Goal: Transaction & Acquisition: Obtain resource

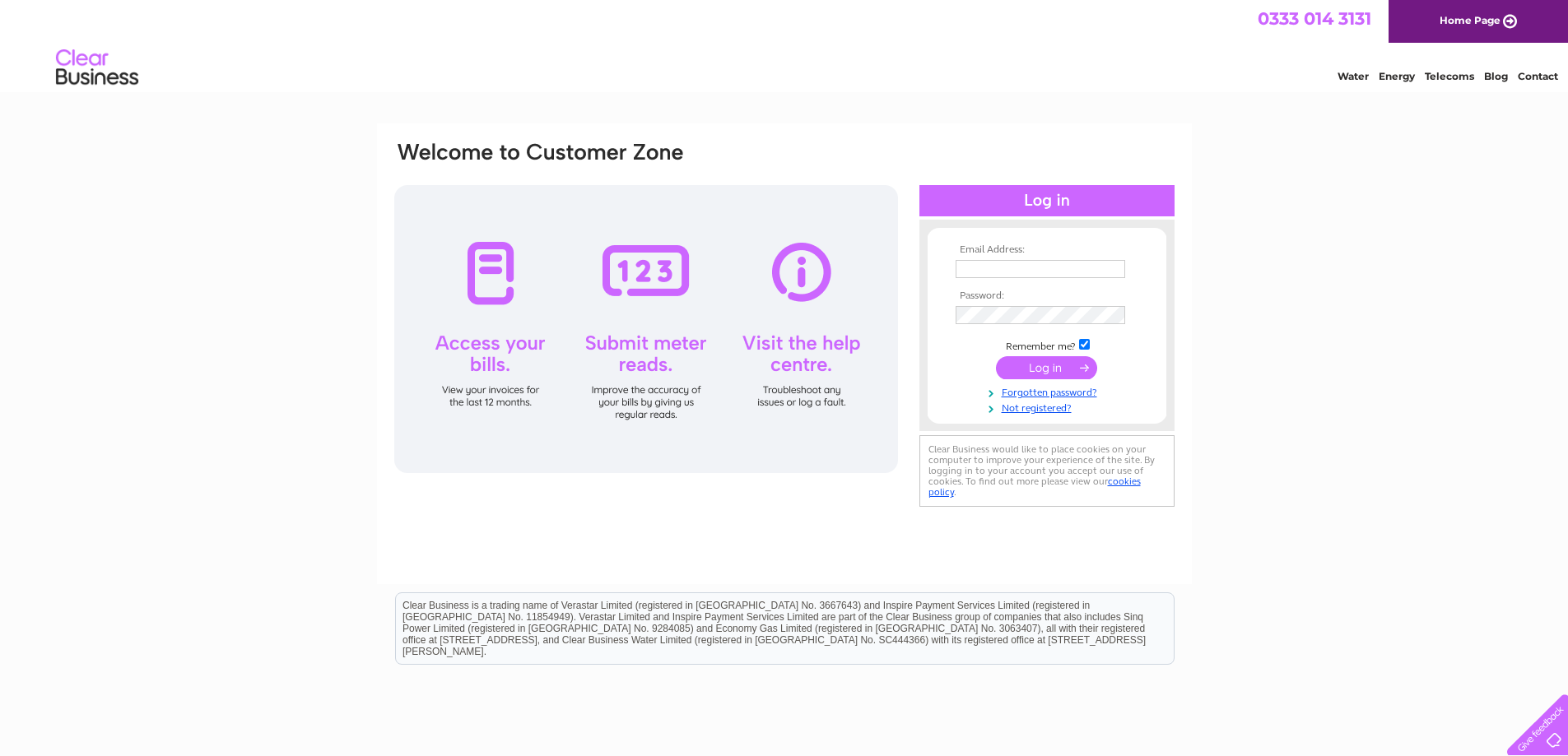
type input "ricky@tickets-scotland.com"
click at [1042, 367] on input "submit" at bounding box center [1047, 368] width 102 height 23
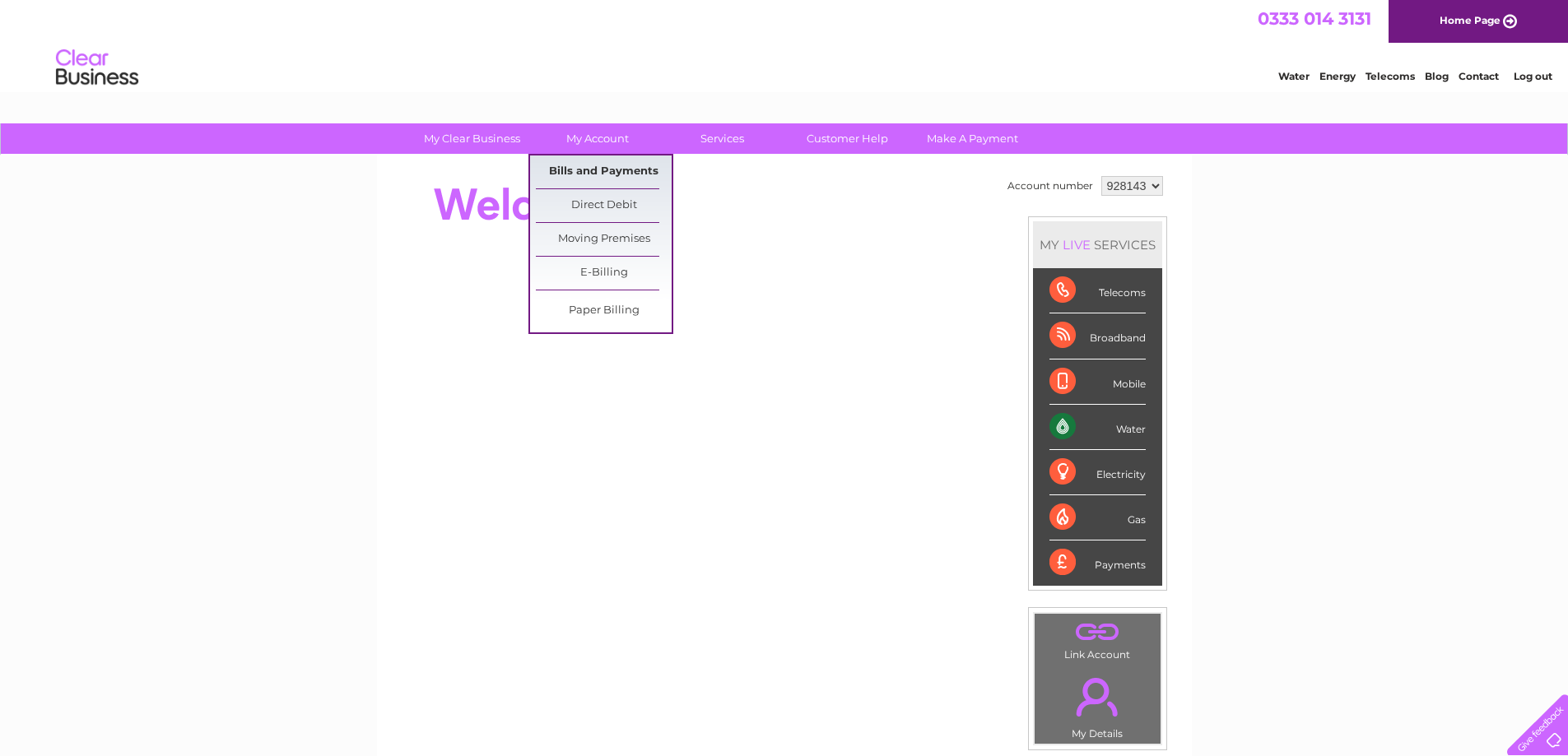
click at [609, 166] on link "Bills and Payments" at bounding box center [603, 171] width 135 height 33
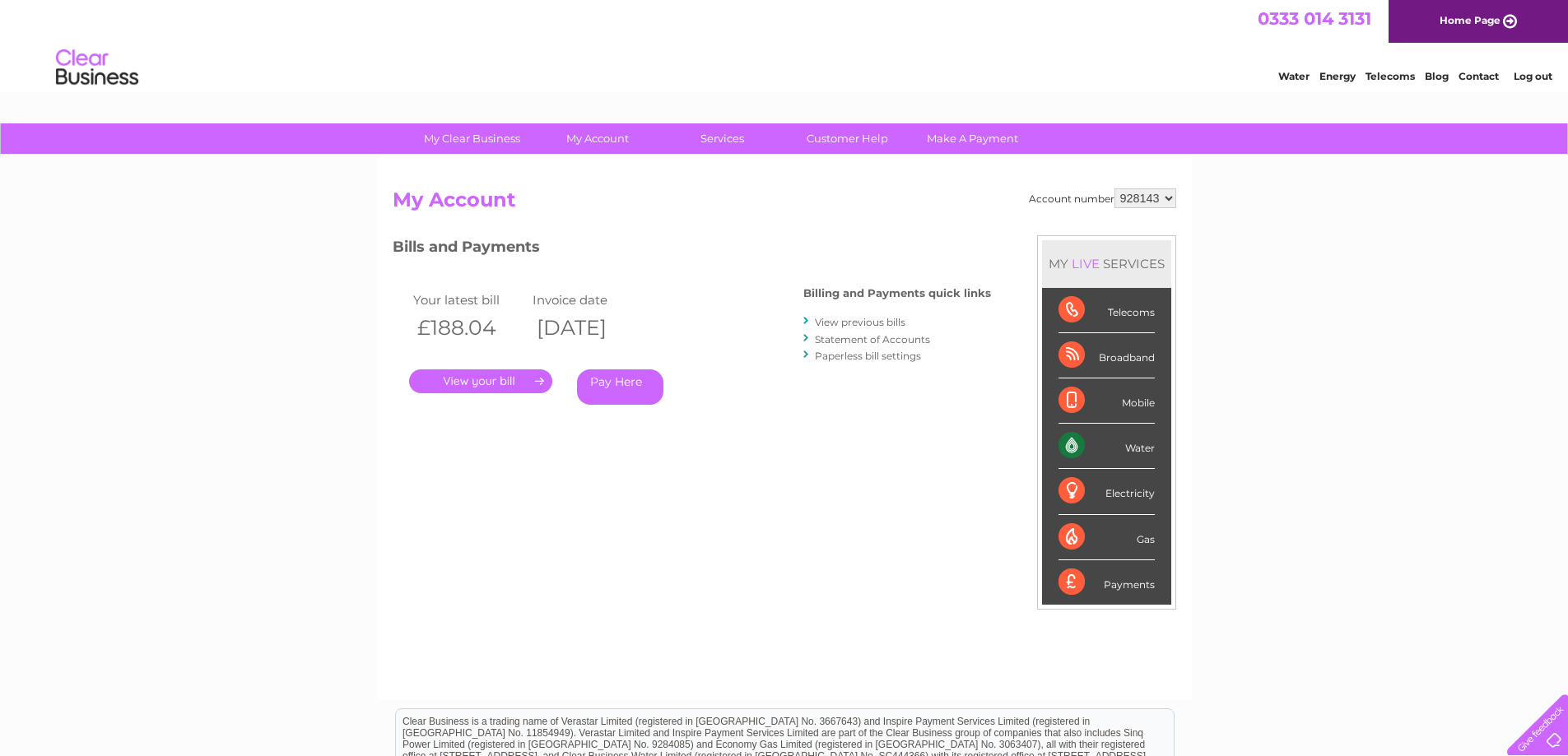
click at [1557, 740] on div at bounding box center [1534, 722] width 68 height 68
click at [1133, 201] on select "928143" at bounding box center [1145, 198] width 62 height 20
click at [475, 374] on link "." at bounding box center [480, 381] width 144 height 24
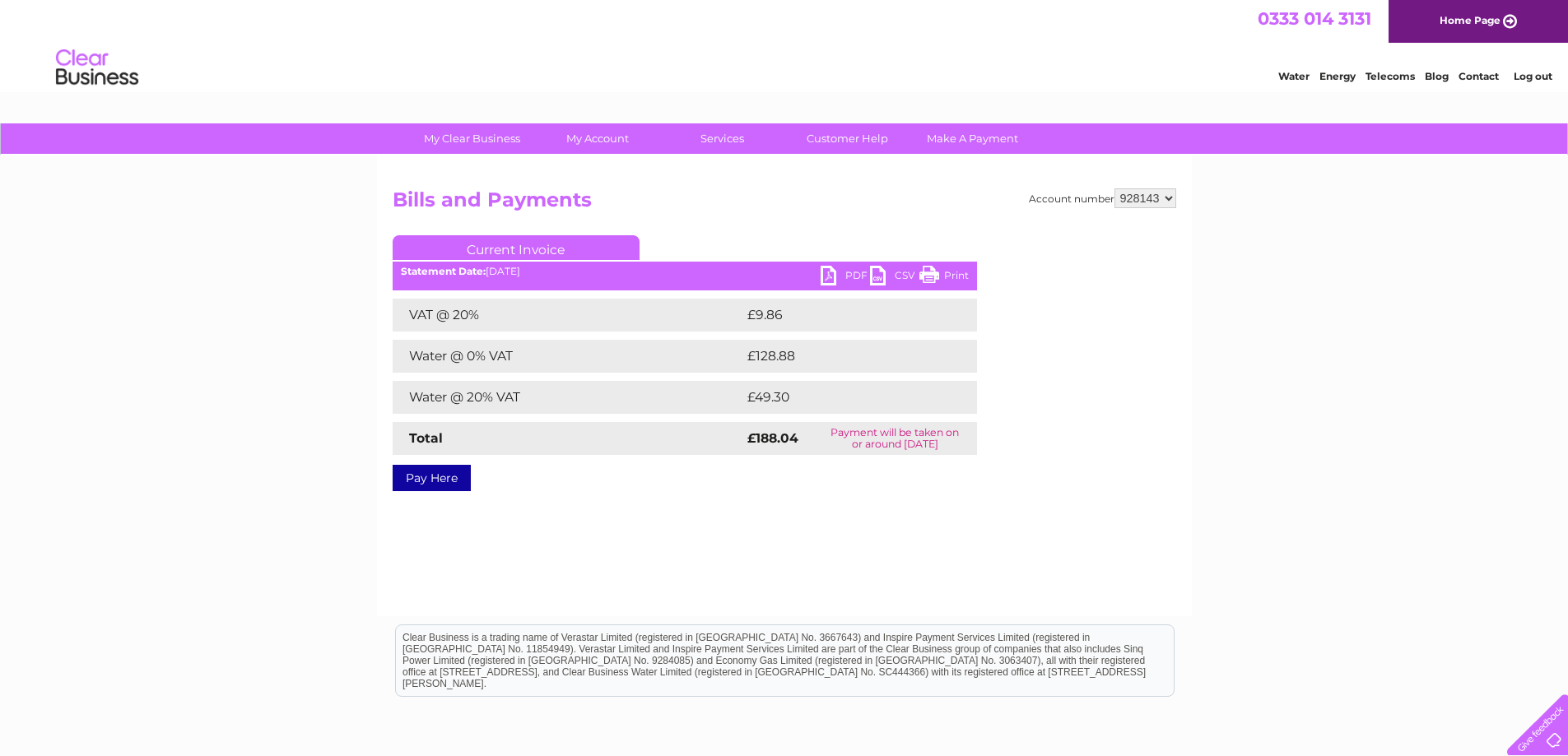
click at [825, 275] on link "PDF" at bounding box center [844, 277] width 49 height 24
click at [883, 136] on link "Customer Help" at bounding box center [847, 138] width 135 height 30
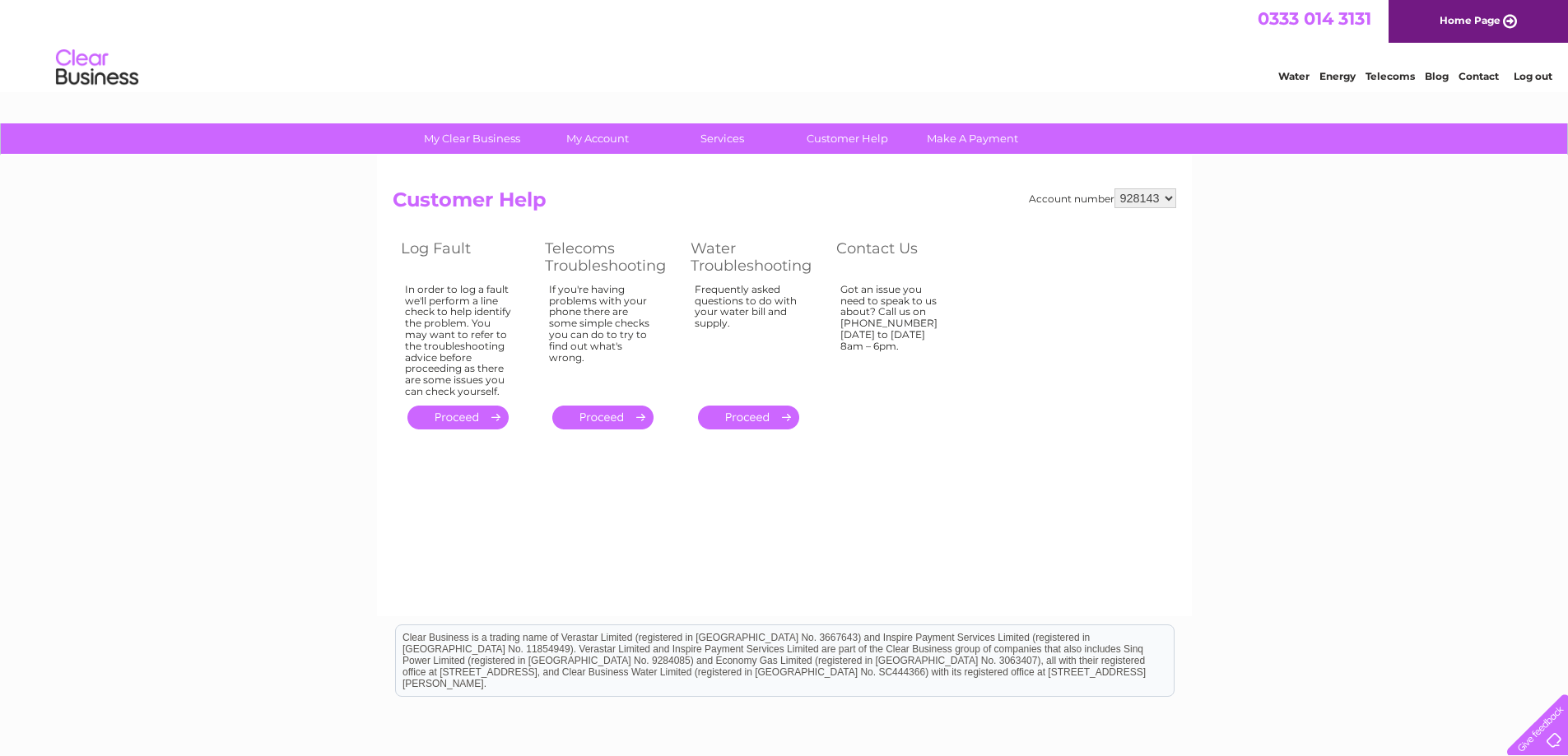
click at [774, 419] on link "." at bounding box center [749, 417] width 102 height 24
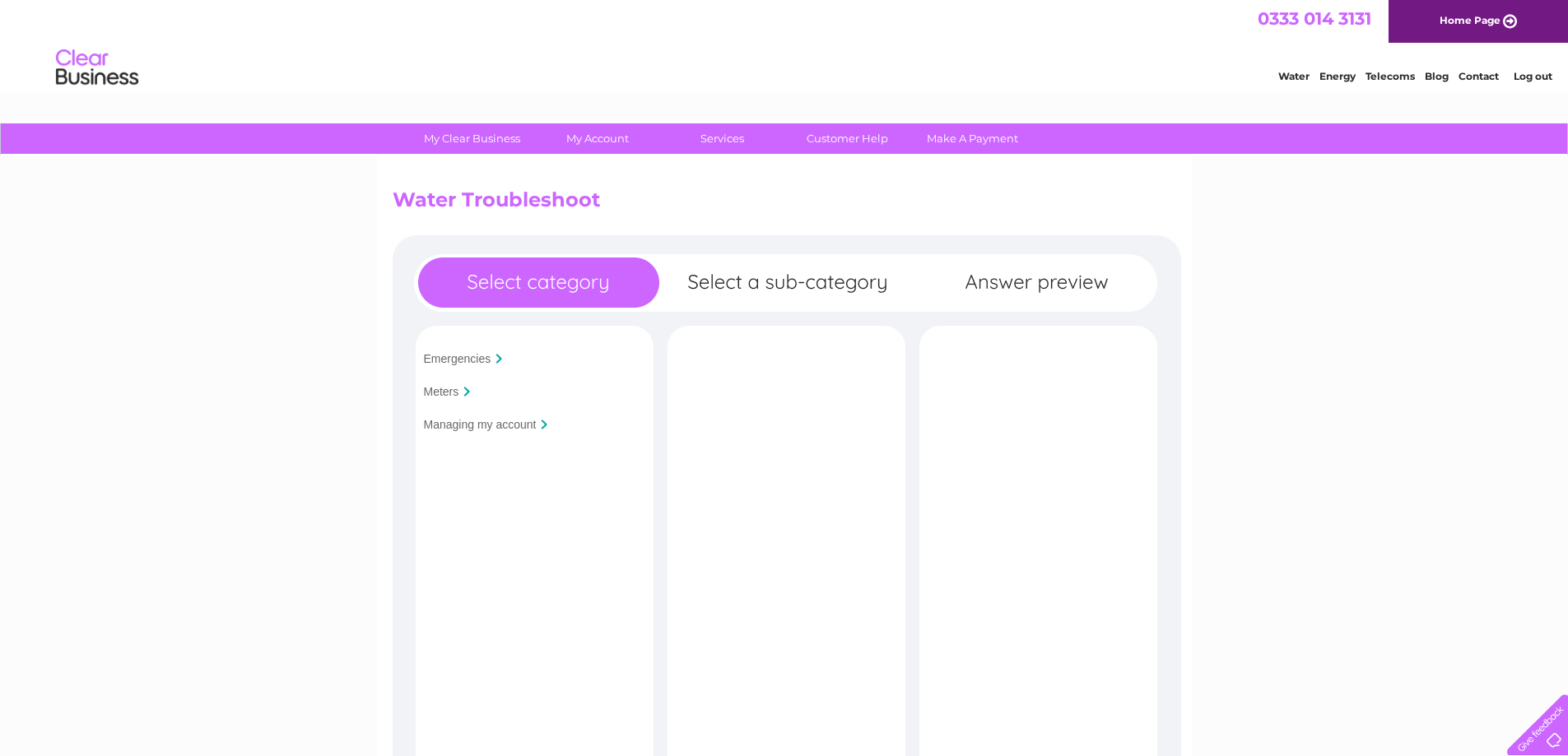
click at [518, 425] on input "Managing my account" at bounding box center [480, 424] width 112 height 13
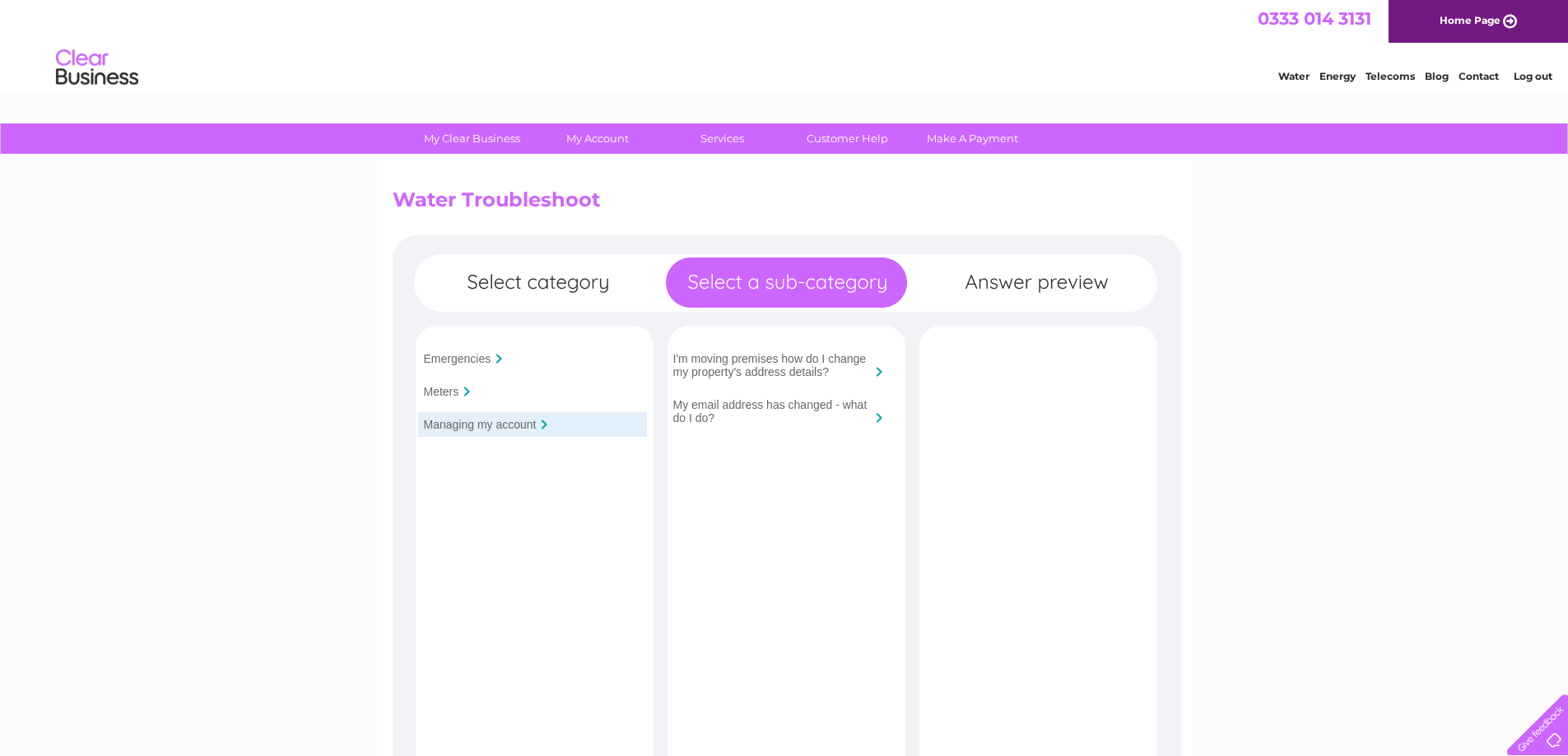
click at [1431, 77] on link "Blog" at bounding box center [1436, 76] width 24 height 12
